Goal: Task Accomplishment & Management: Use online tool/utility

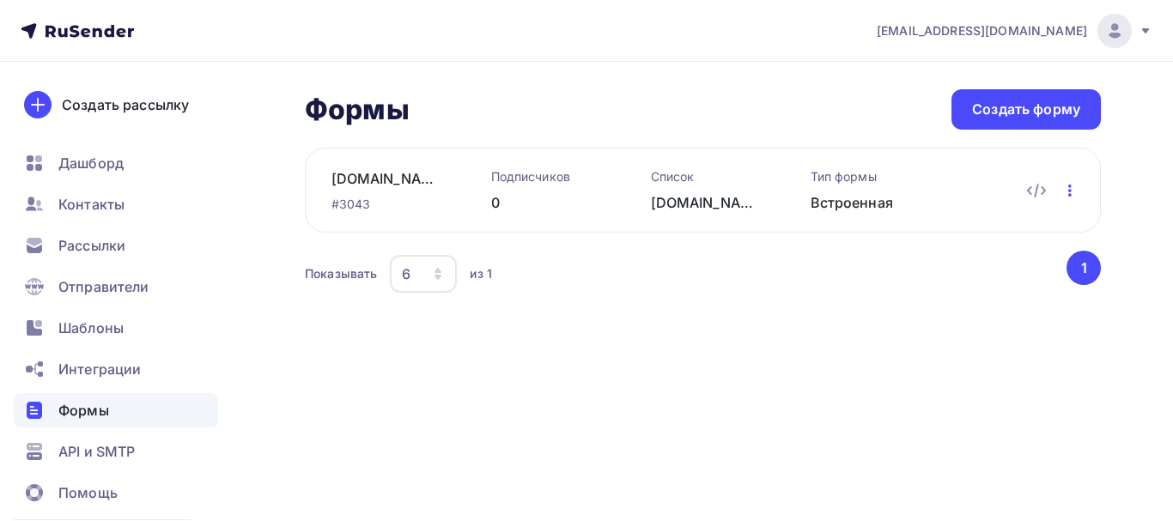
click at [1074, 196] on icon "button" at bounding box center [1070, 190] width 21 height 21
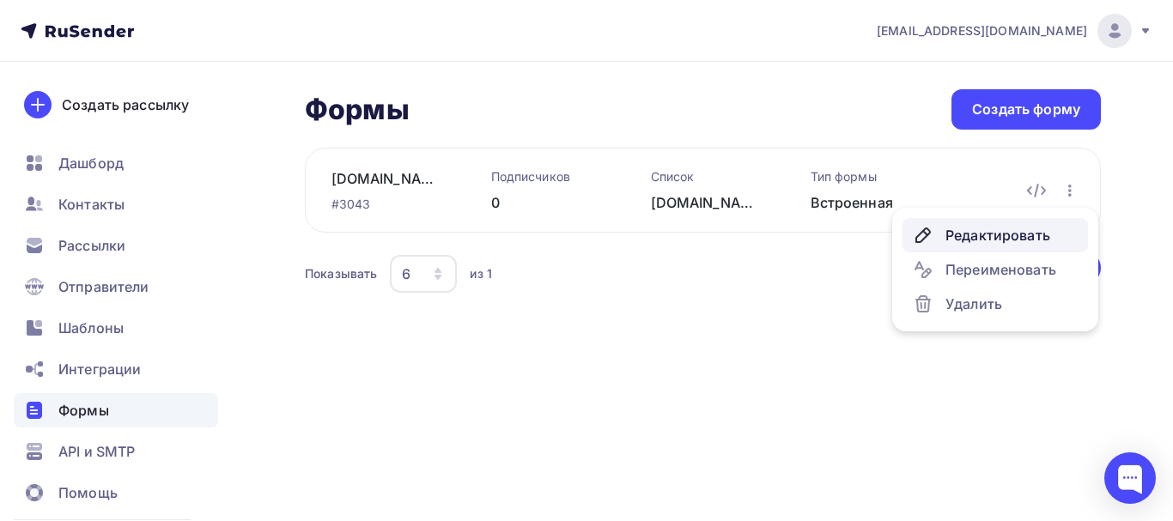
click at [1012, 230] on div "Редактировать" at bounding box center [995, 235] width 165 height 21
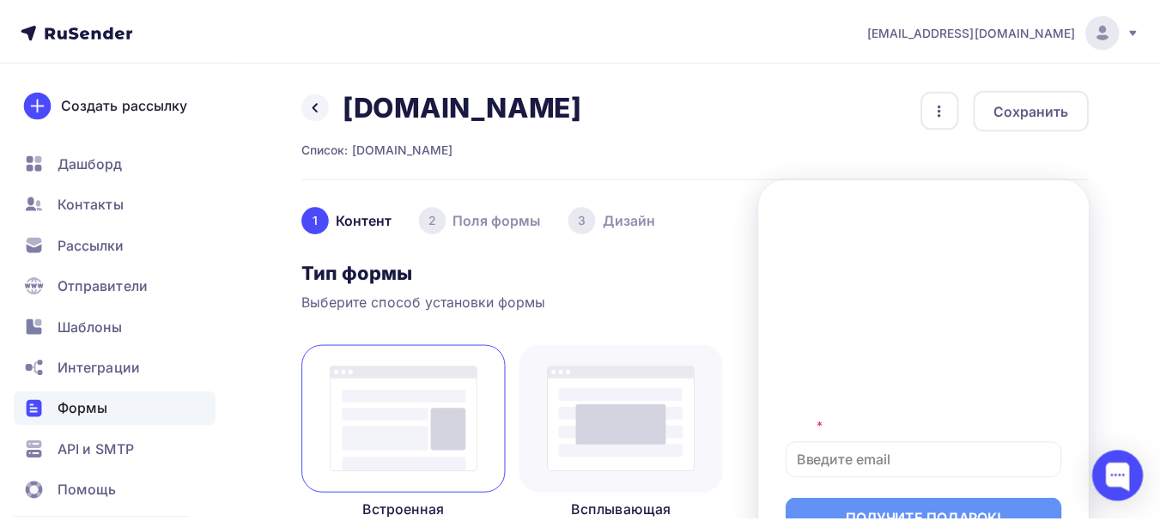
scroll to position [394, 0]
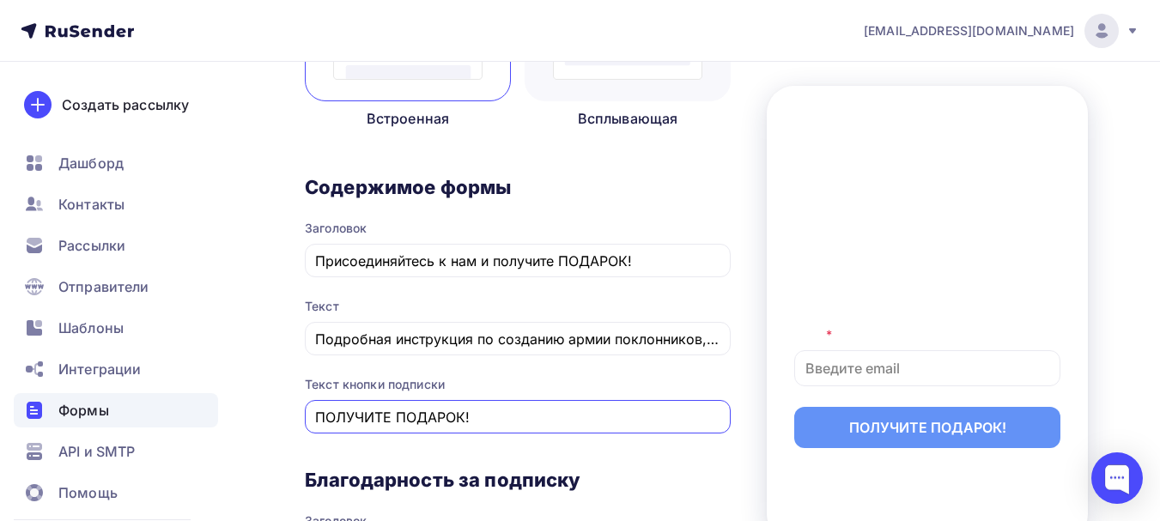
click at [466, 417] on input "ПОЛУЧИТЕ ПОДАРОК!" at bounding box center [518, 417] width 406 height 21
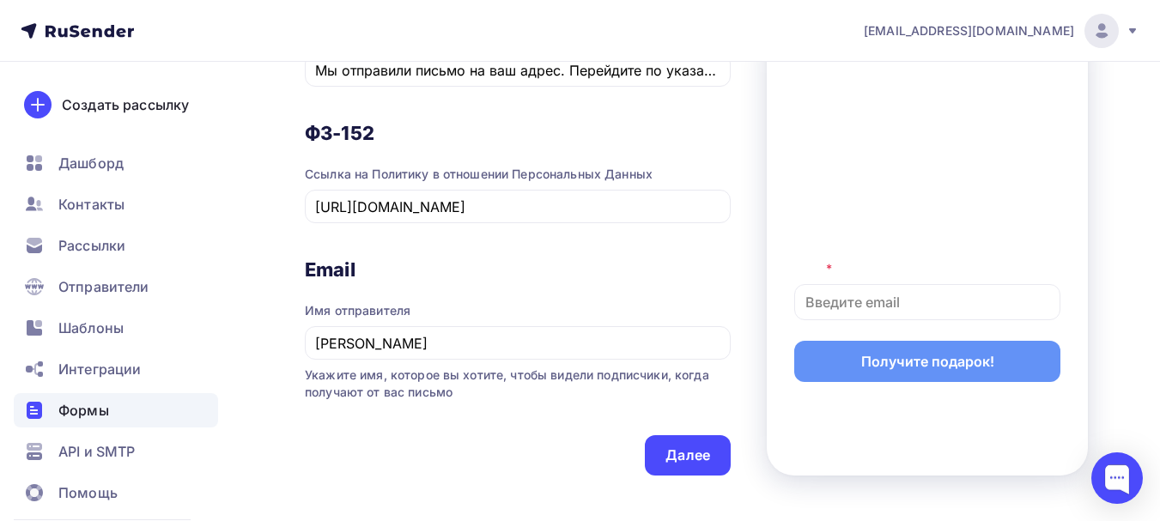
scroll to position [959, 0]
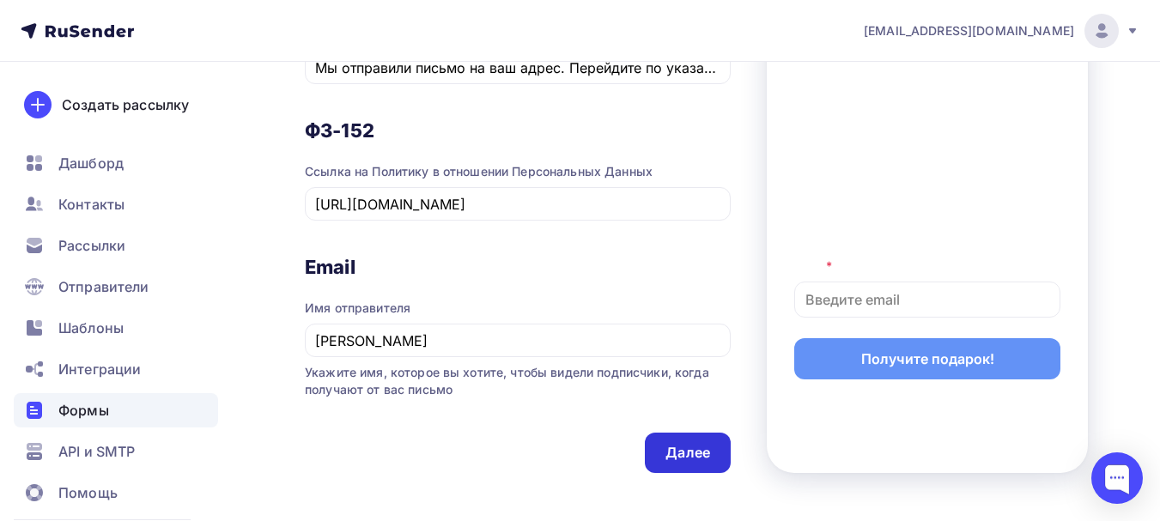
type input "Получите подарок!"
click at [675, 448] on div "Далее" at bounding box center [688, 453] width 45 height 20
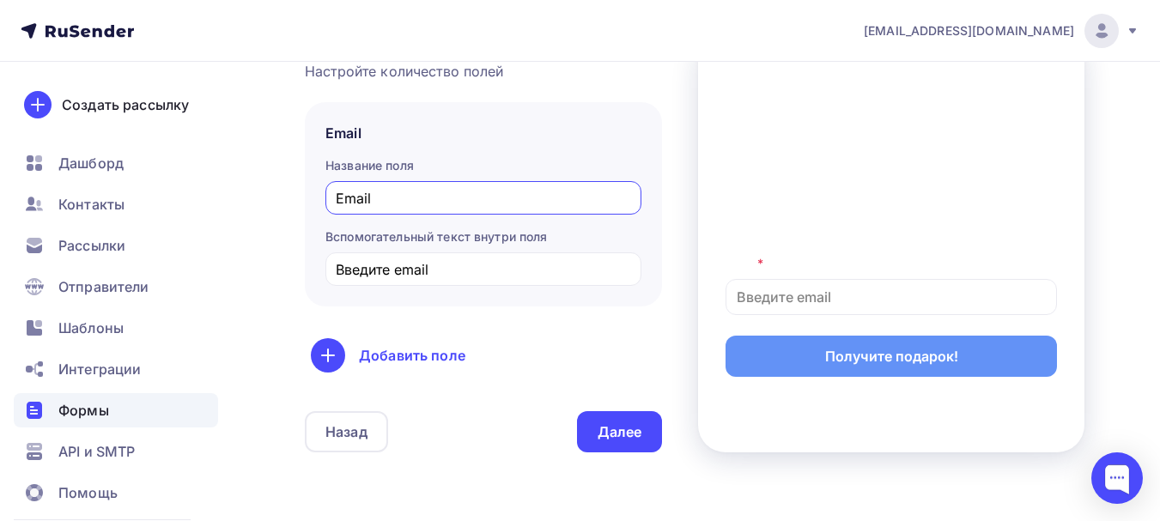
scroll to position [245, 0]
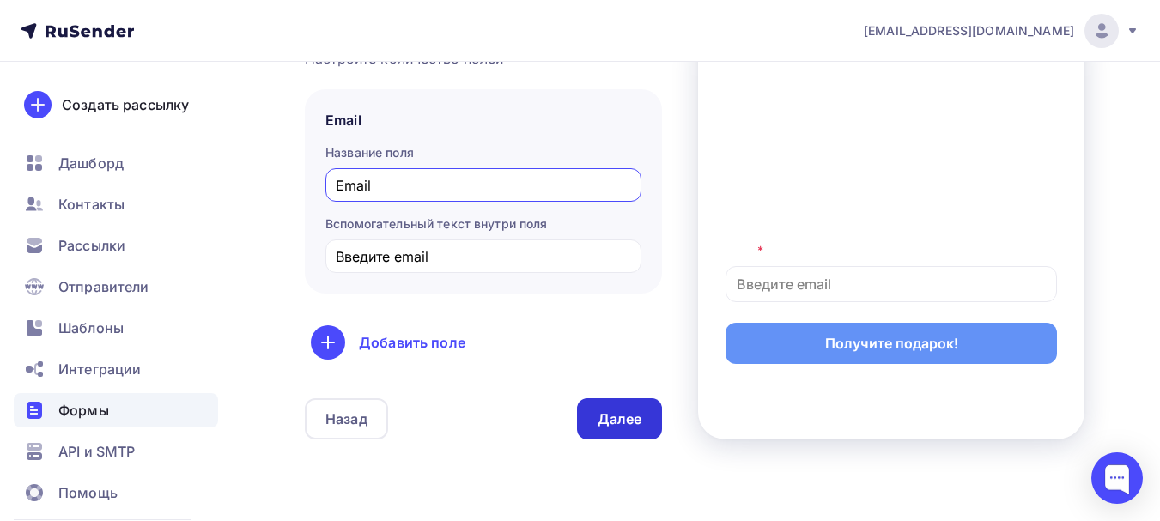
click at [624, 418] on div "Далее" at bounding box center [620, 420] width 45 height 20
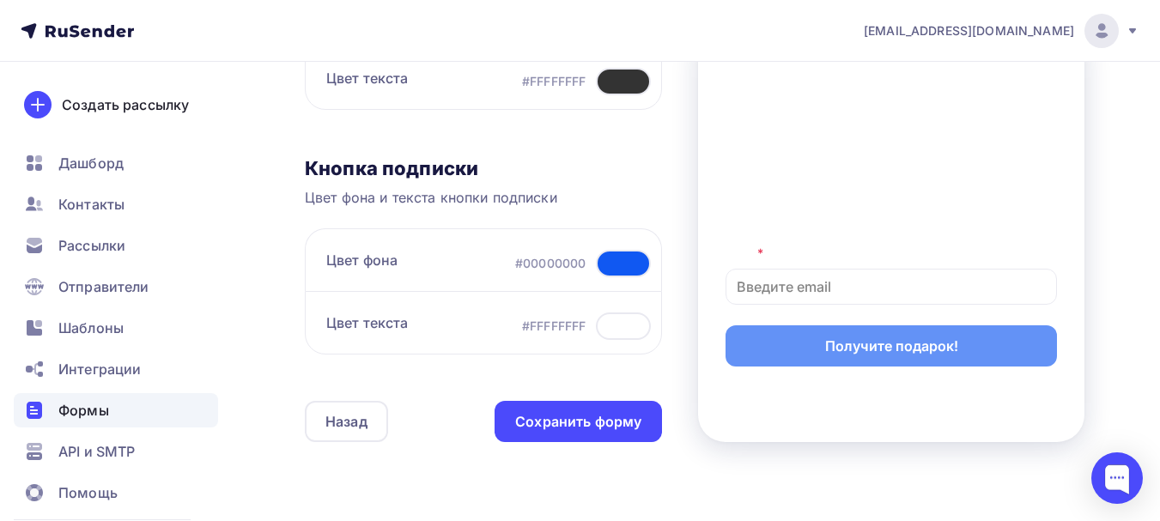
scroll to position [667, 0]
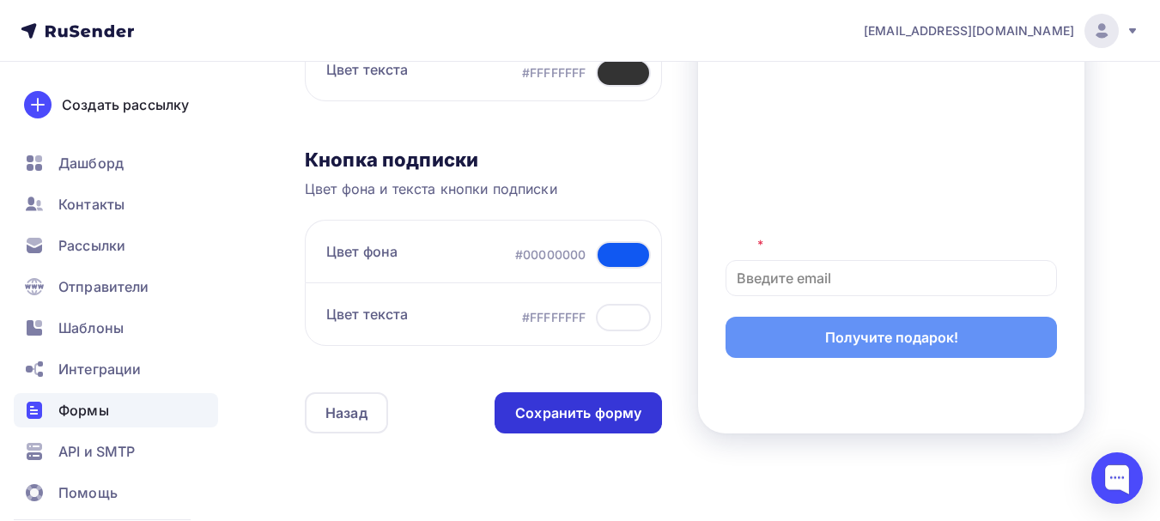
click at [613, 408] on div "Сохранить форму" at bounding box center [578, 414] width 126 height 20
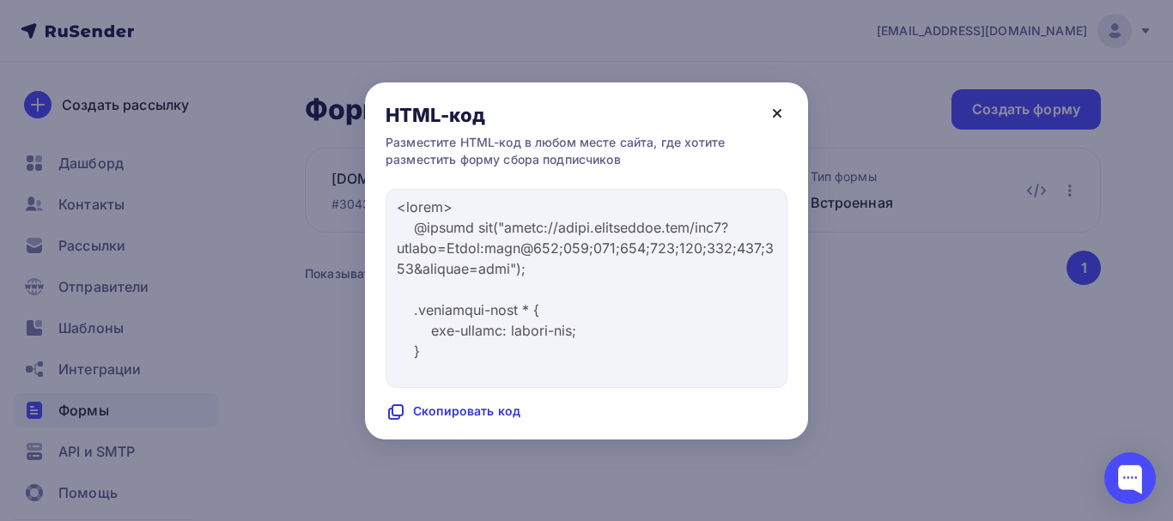
click at [782, 113] on icon at bounding box center [777, 113] width 21 height 21
